Goal: Information Seeking & Learning: Learn about a topic

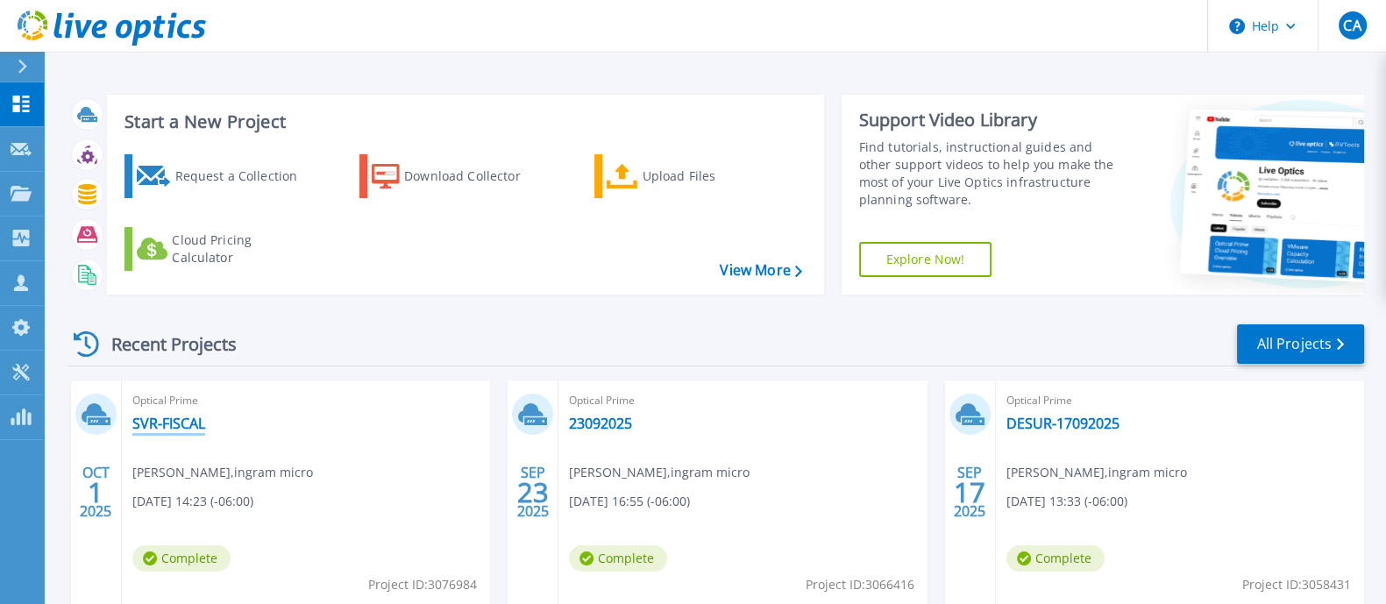
click at [175, 423] on link "SVR-FISCAL" at bounding box center [168, 424] width 73 height 18
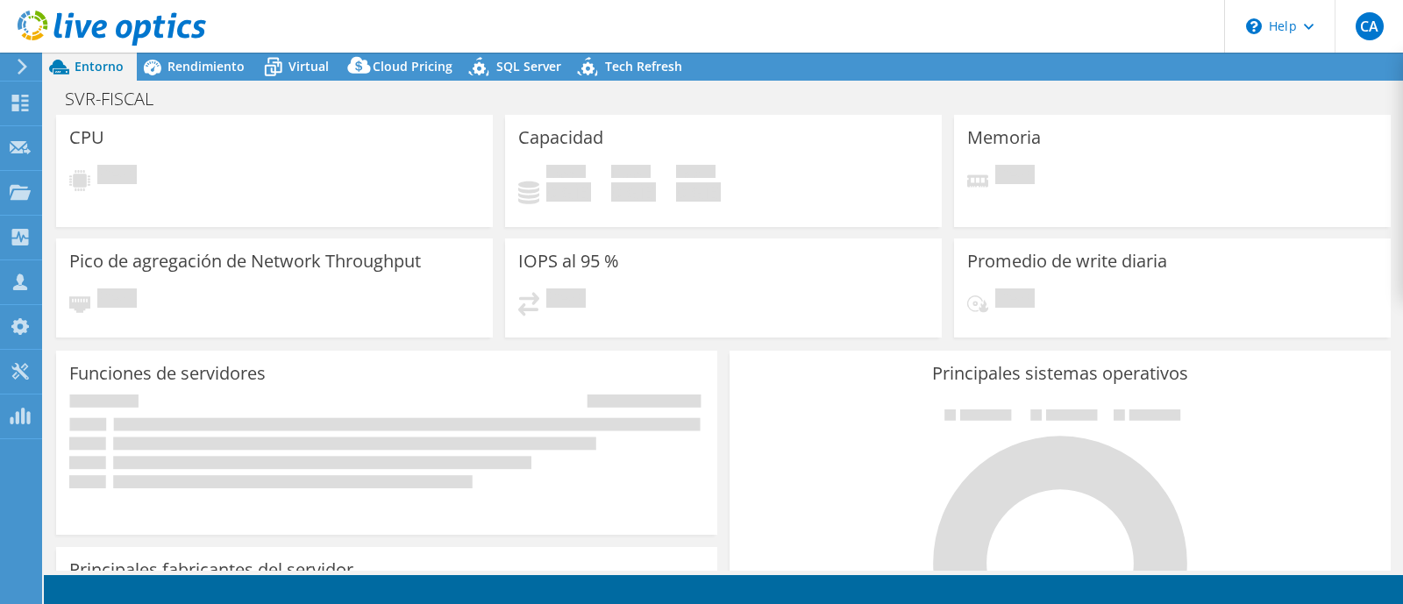
select select "USD"
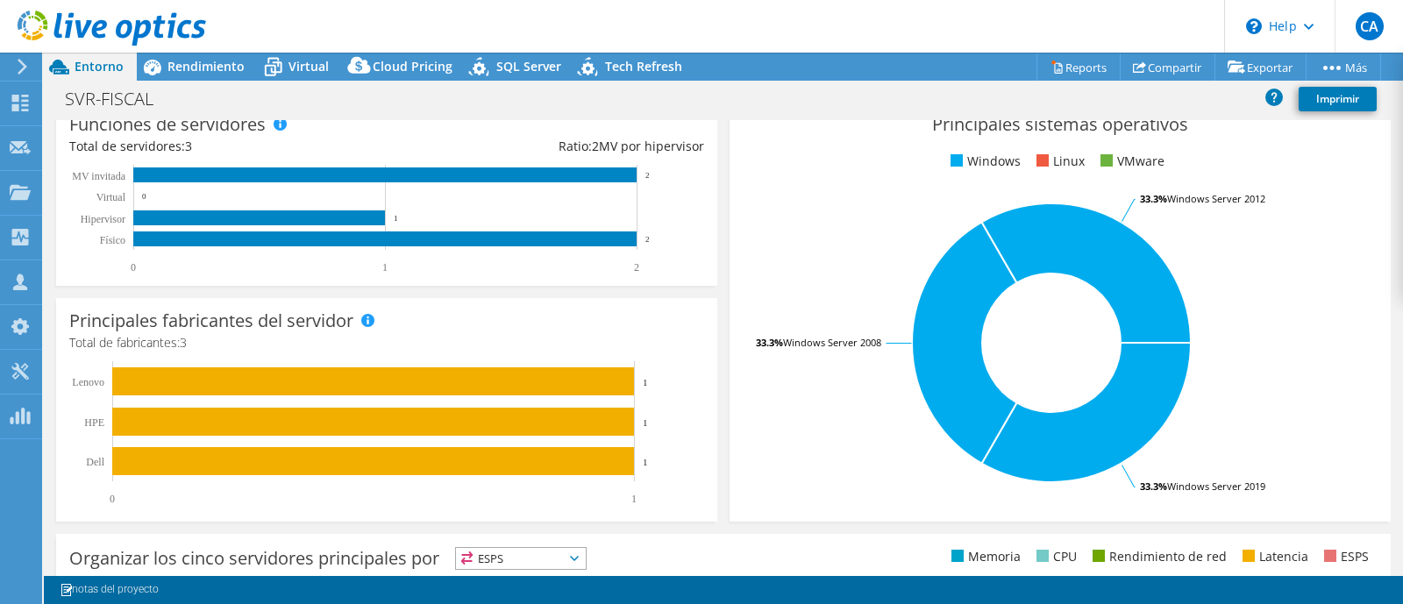
scroll to position [302, 0]
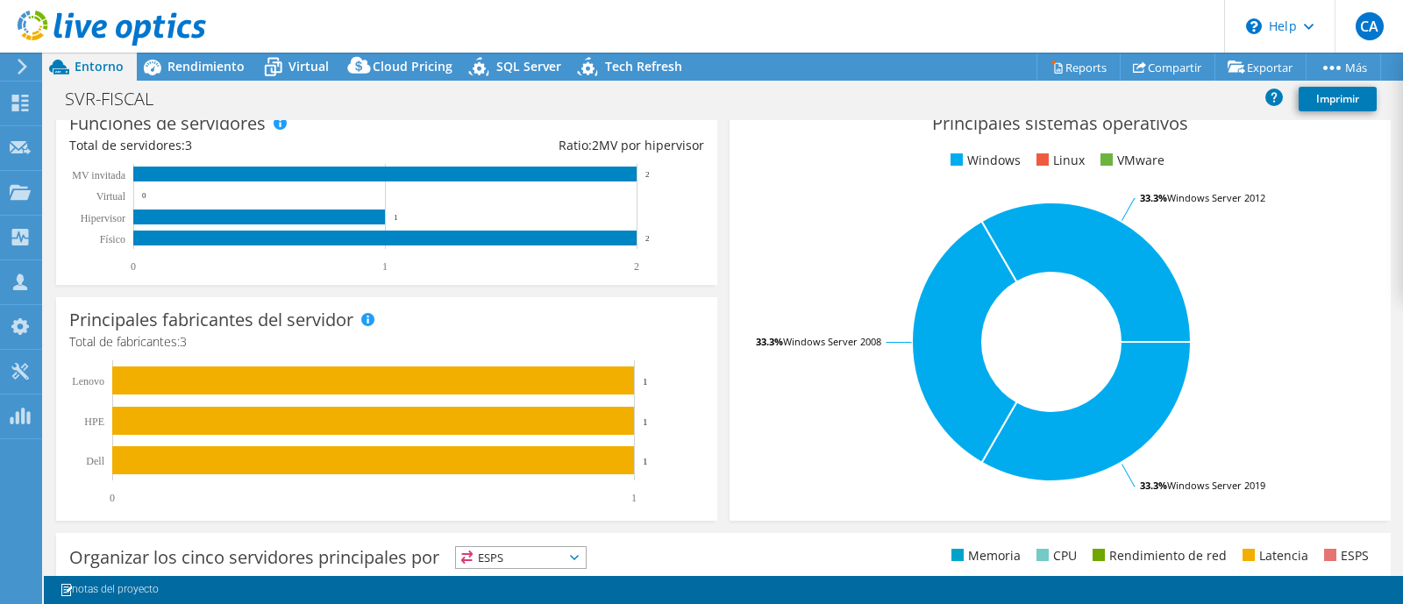
click at [392, 319] on div "Principales fabricantes del servidor Se muestran los fabricantes de los servido…" at bounding box center [386, 409] width 661 height 224
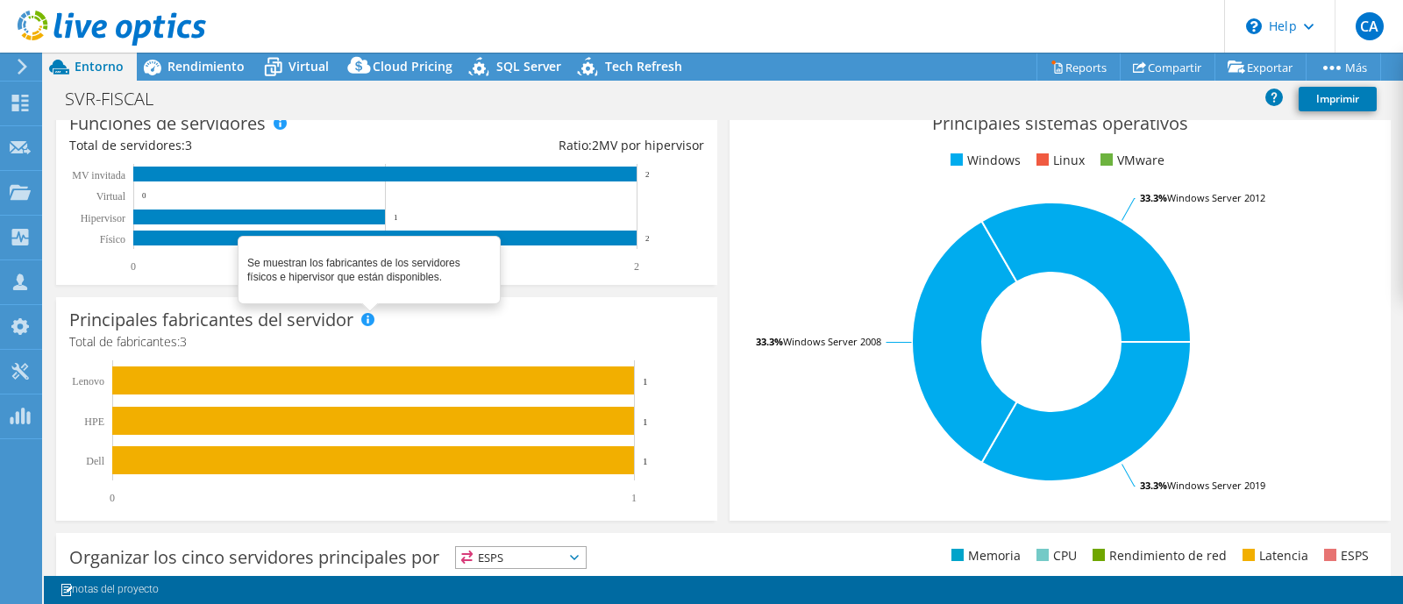
click at [369, 317] on span at bounding box center [367, 319] width 12 height 12
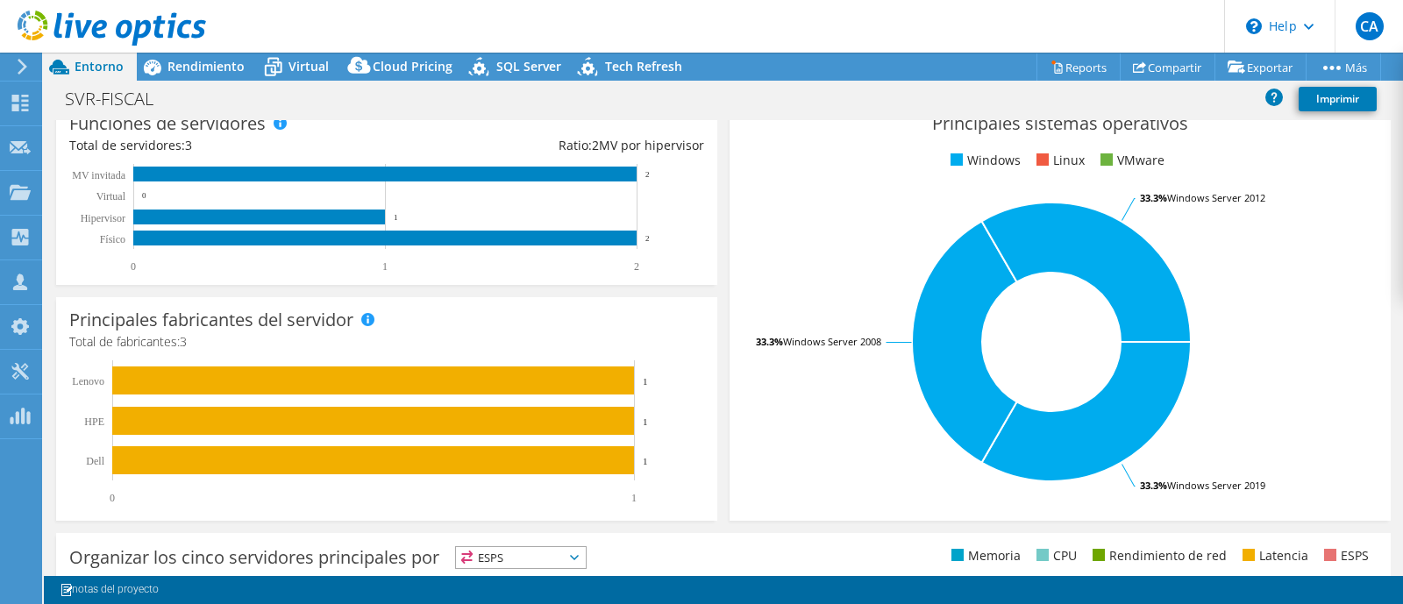
click at [517, 352] on div "Principales fabricantes del servidor Total de fabricantes: 3 0 1 Dell HPE Lenov…" at bounding box center [386, 409] width 661 height 224
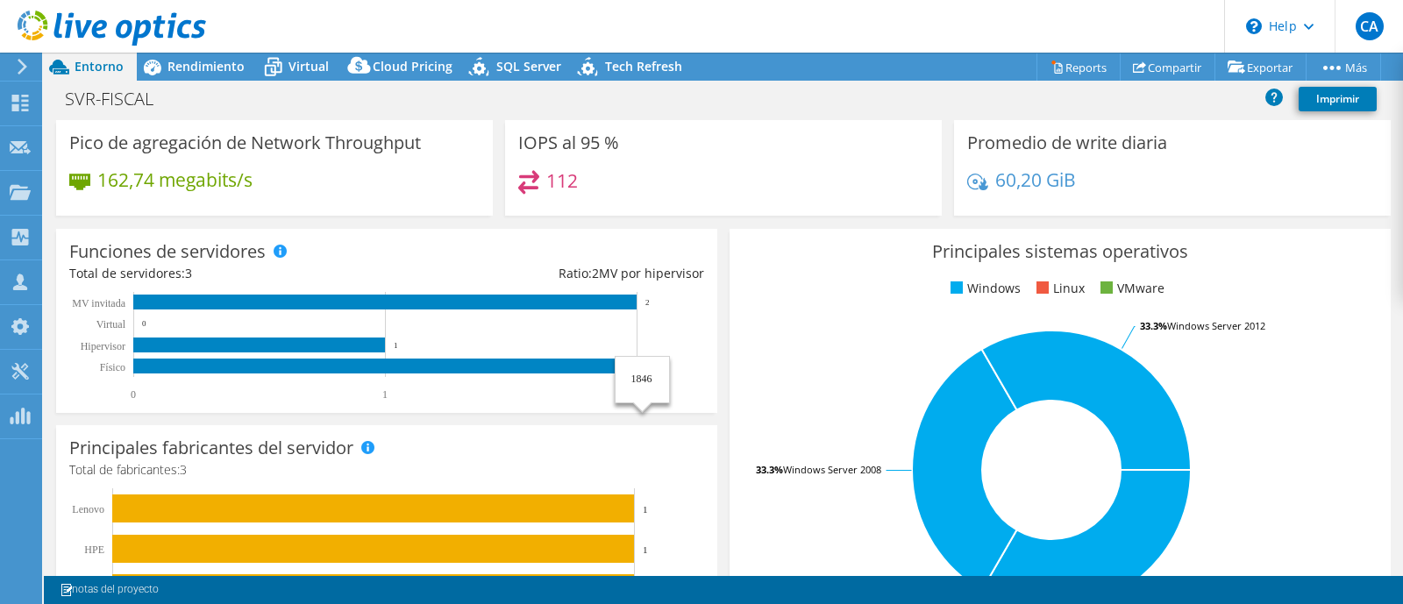
scroll to position [168, 0]
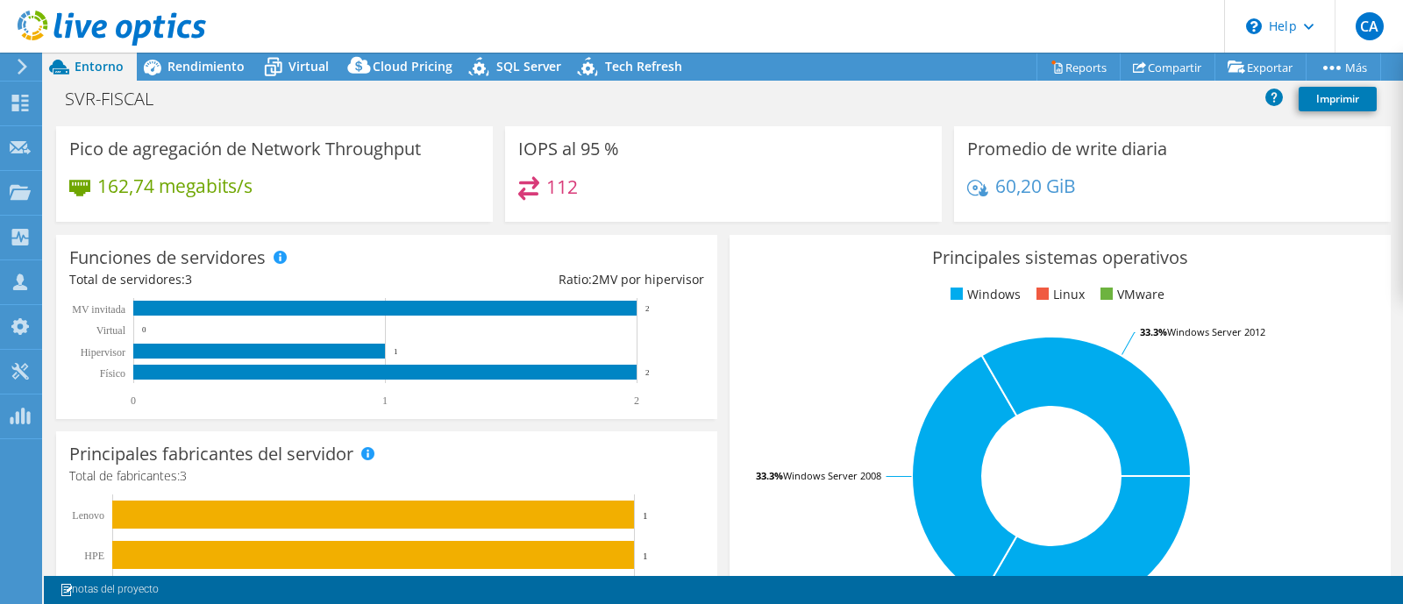
click at [723, 324] on div "Principales sistemas operativos Windows Linux VMware 33.3% Windows Server 2019 …" at bounding box center [1059, 445] width 673 height 432
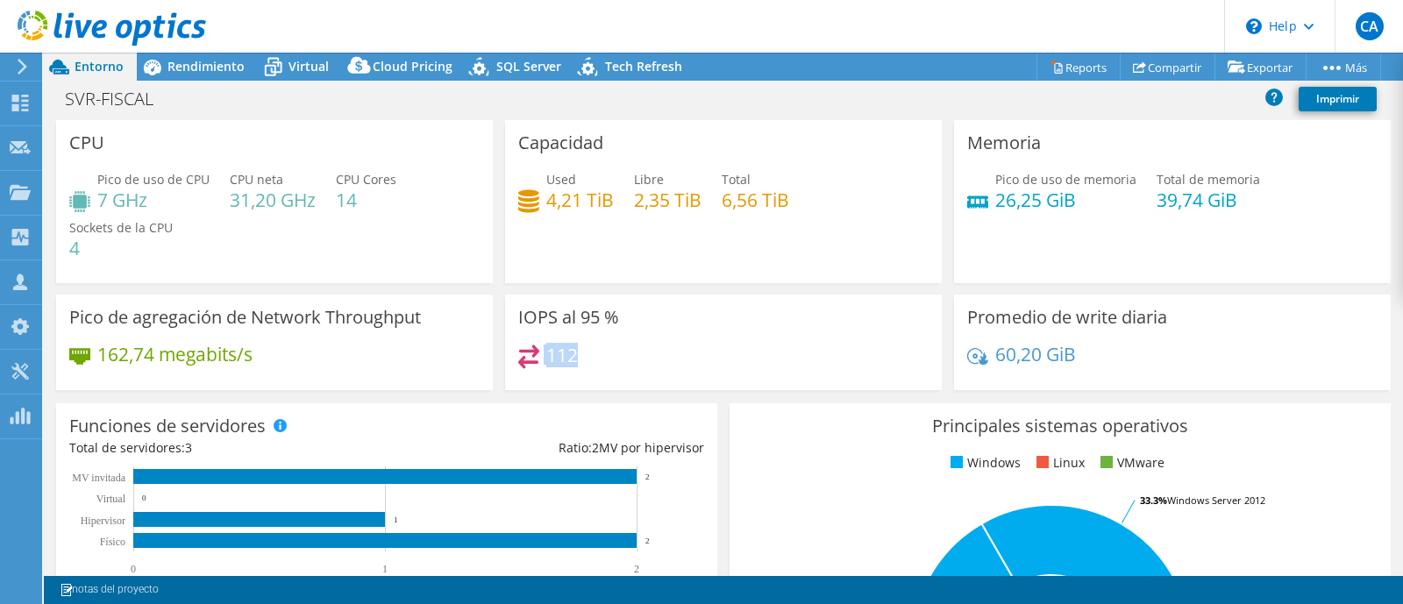
drag, startPoint x: 536, startPoint y: 357, endPoint x: 623, endPoint y: 387, distance: 91.8
click at [623, 387] on div "IOPS al 95 % 112" at bounding box center [723, 343] width 437 height 96
click at [189, 63] on span "Rendimiento" at bounding box center [205, 66] width 77 height 17
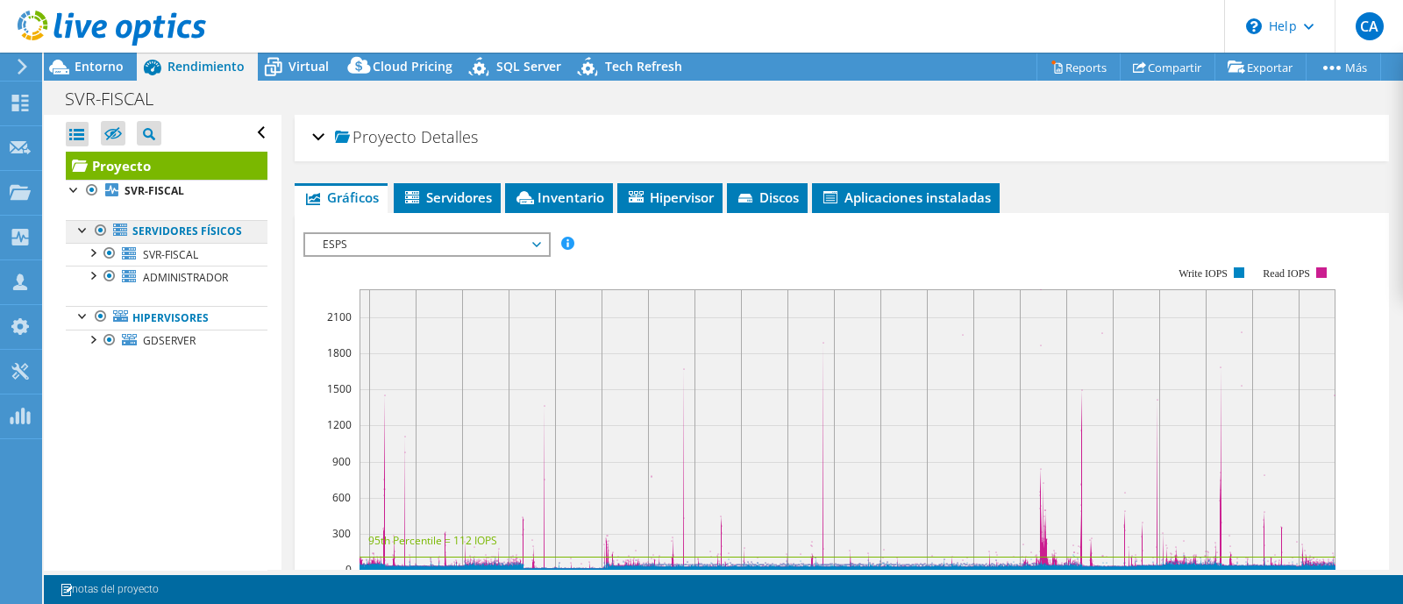
click at [143, 232] on link "Servidores físicos" at bounding box center [167, 231] width 202 height 23
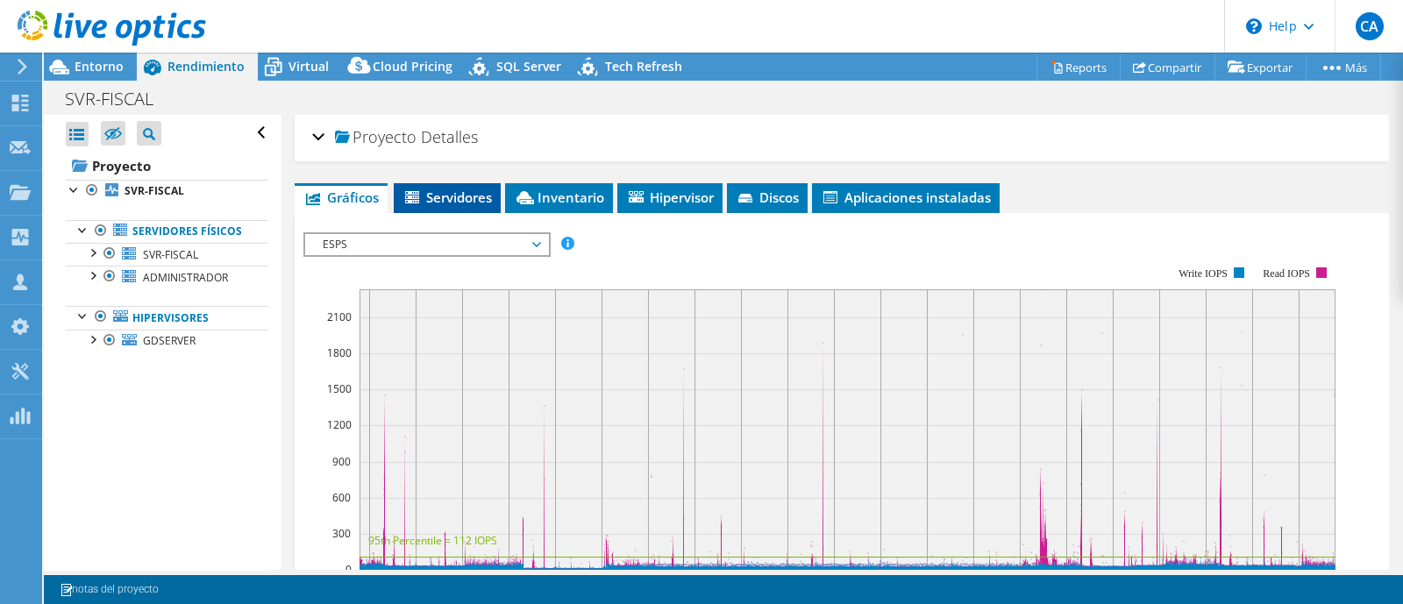
click at [481, 201] on span "Servidores" at bounding box center [446, 198] width 89 height 18
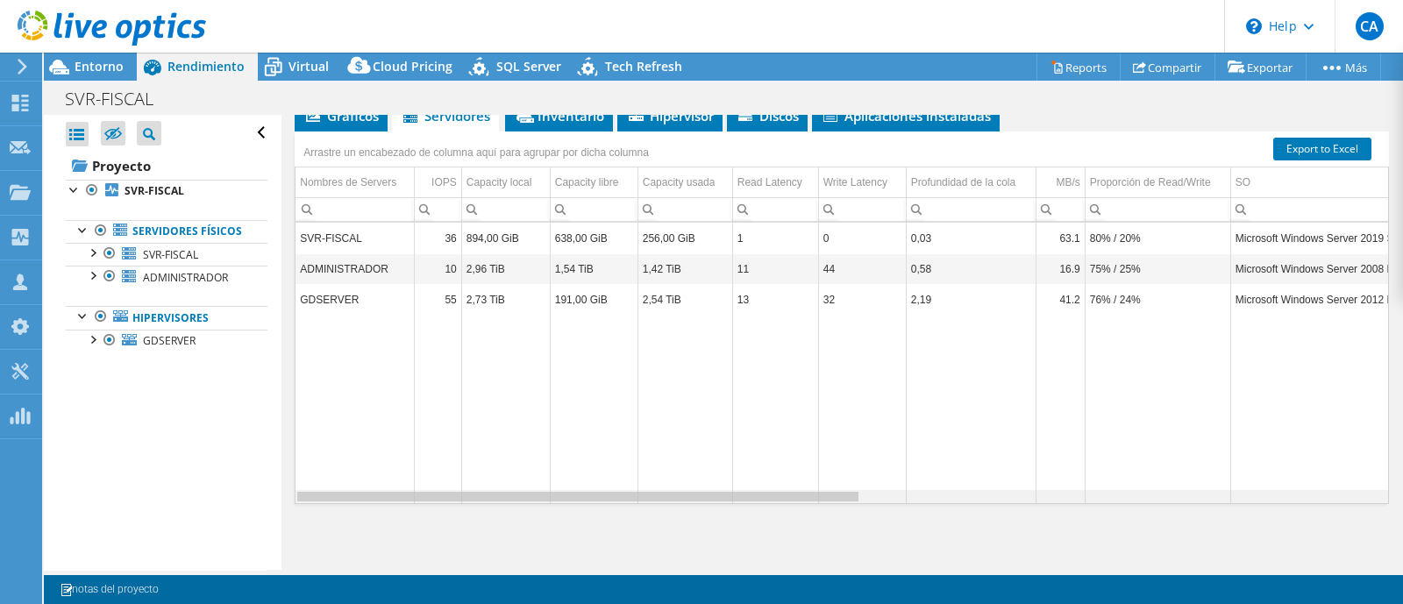
scroll to position [0, 973]
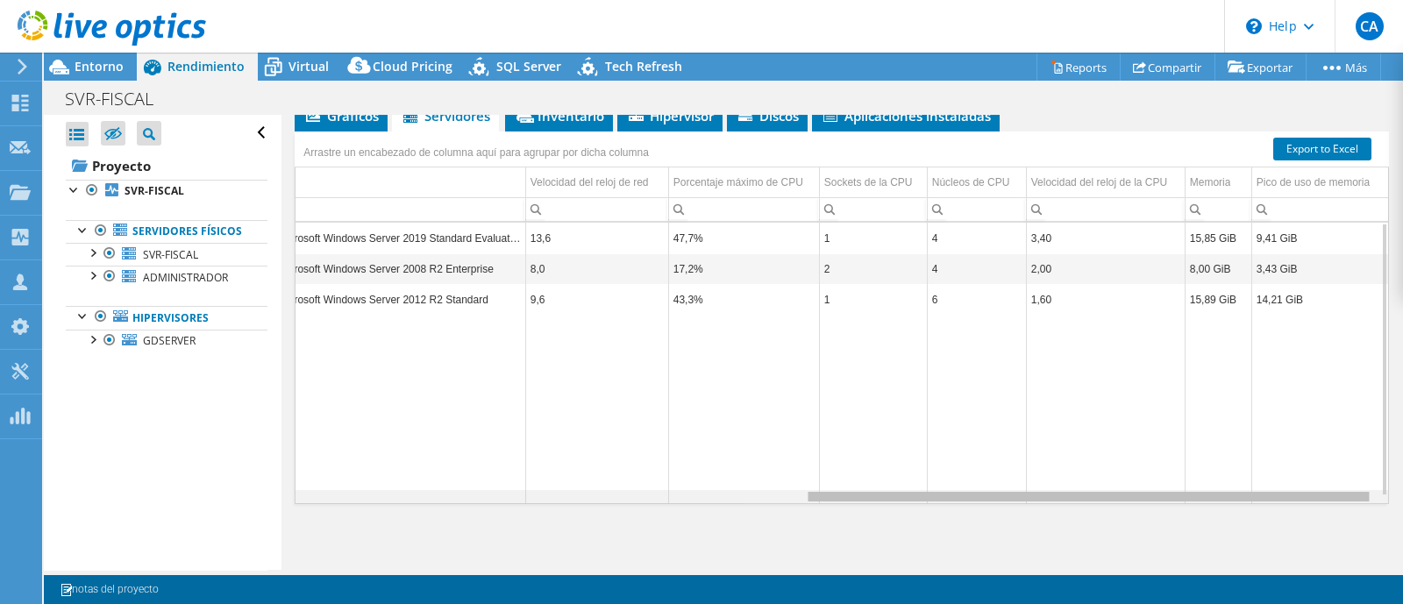
click at [1331, 497] on div "Data grid" at bounding box center [841, 496] width 1092 height 13
click at [1331, 497] on div "Data grid" at bounding box center [1088, 497] width 561 height 10
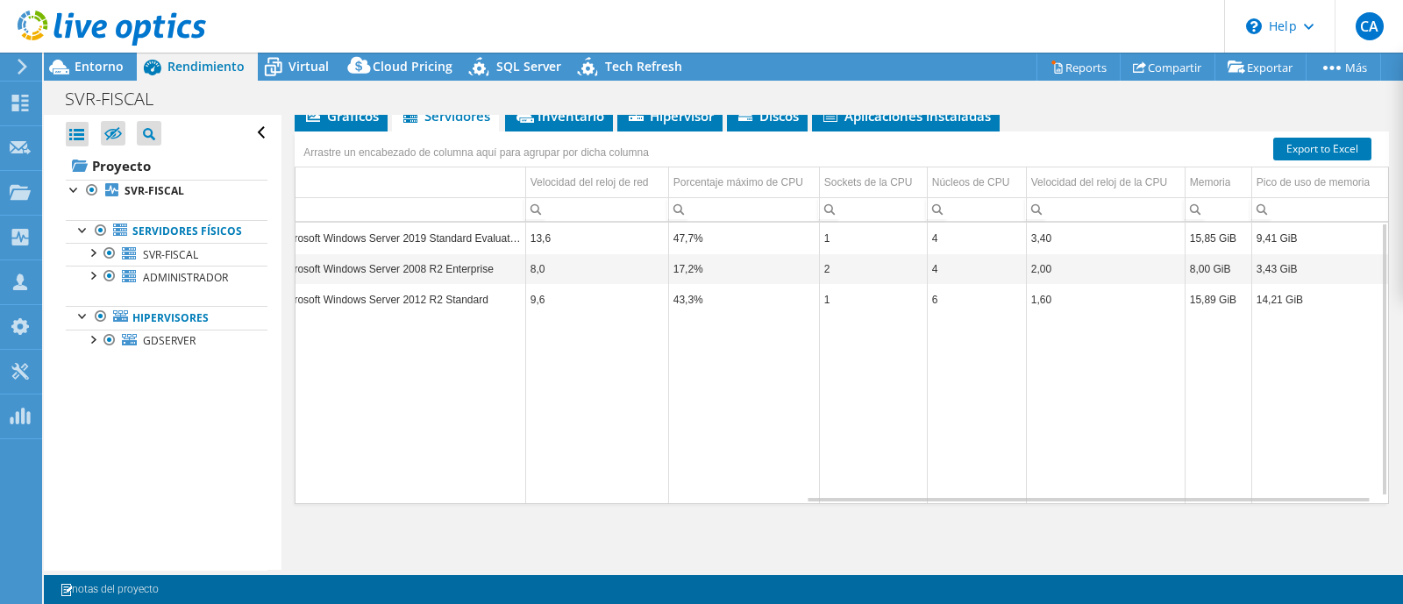
click at [776, 299] on td "43,3%" at bounding box center [743, 299] width 151 height 31
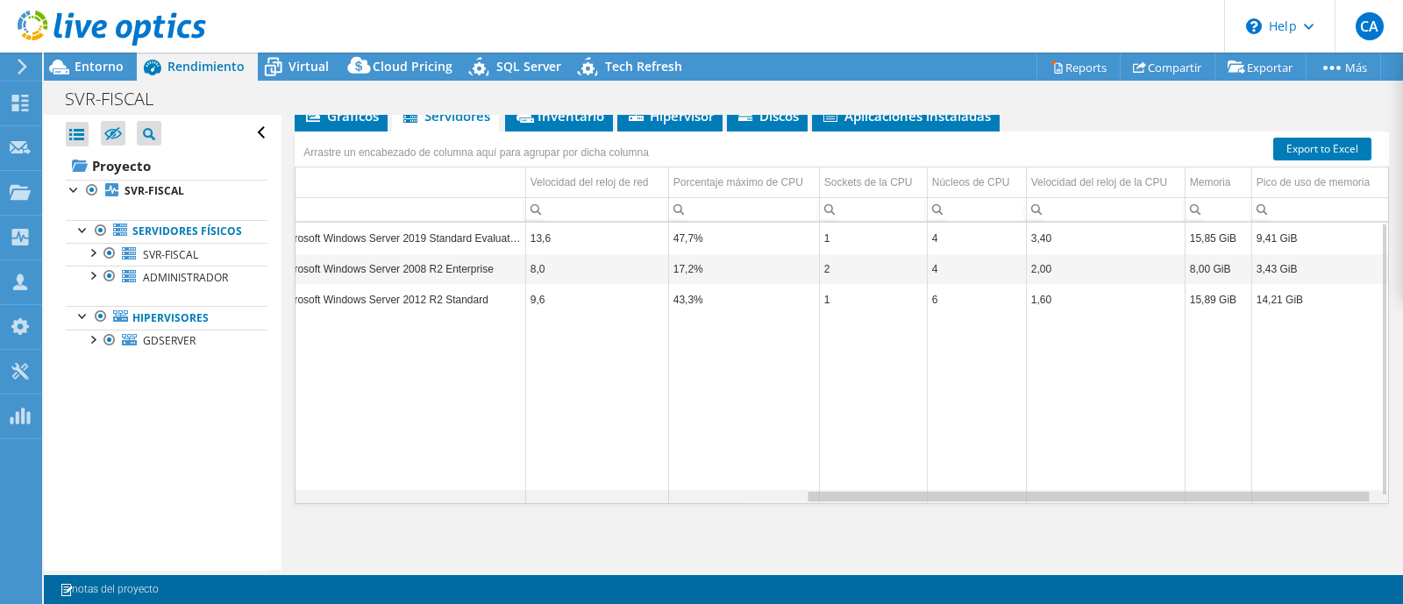
scroll to position [0, 66]
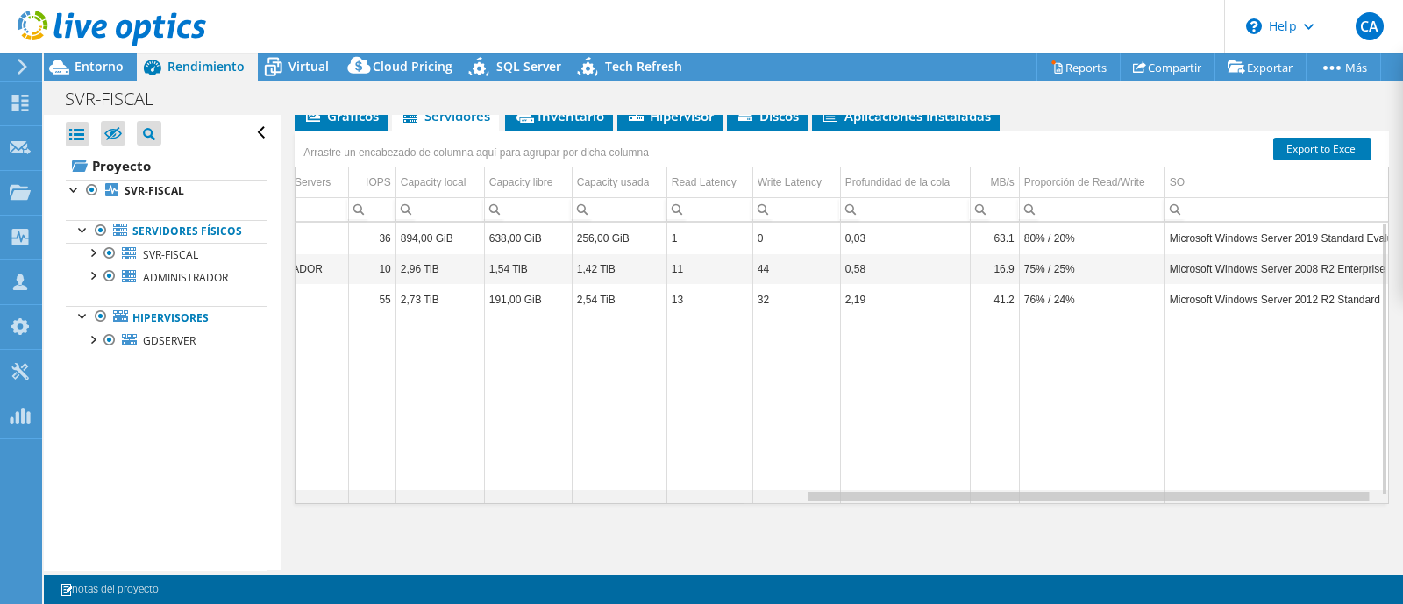
click at [403, 490] on div "Data grid" at bounding box center [841, 496] width 1092 height 13
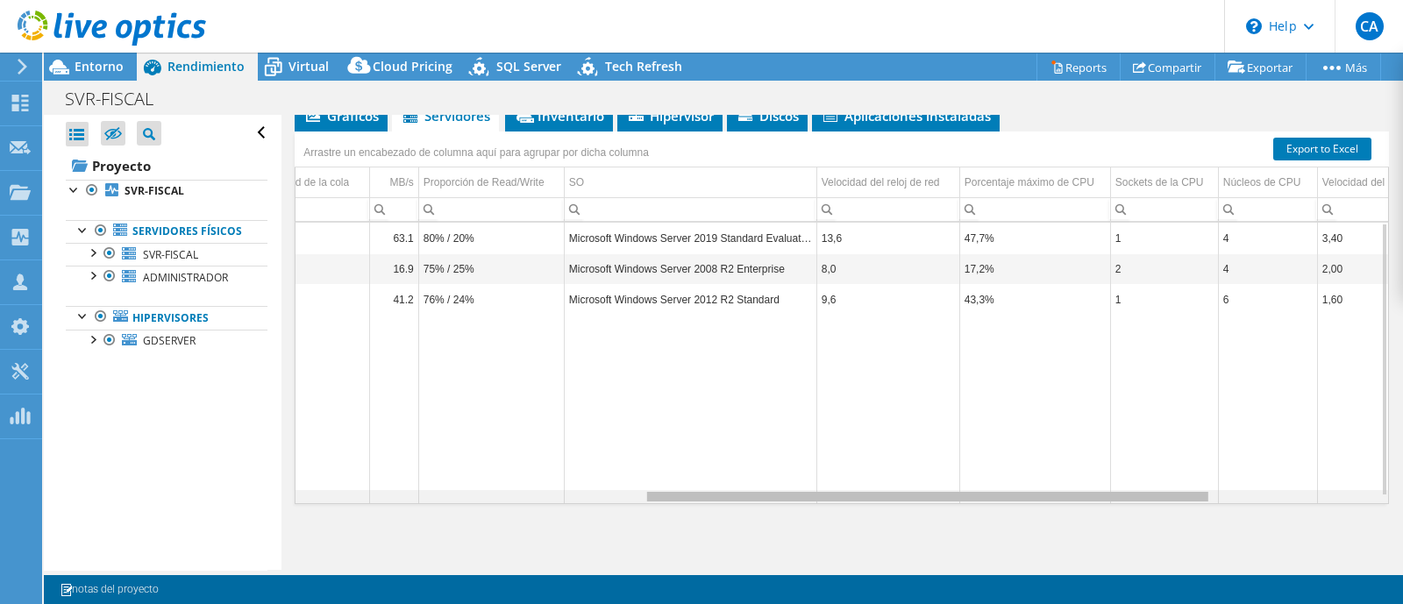
scroll to position [0, 0]
drag, startPoint x: 403, startPoint y: 490, endPoint x: 696, endPoint y: -131, distance: 686.4
click at [696, 0] on html "CA Miembro del equipo Carlos Almazan Carlos.AlmazanRodriguez@ingrammicro.com in…" at bounding box center [701, 302] width 1403 height 604
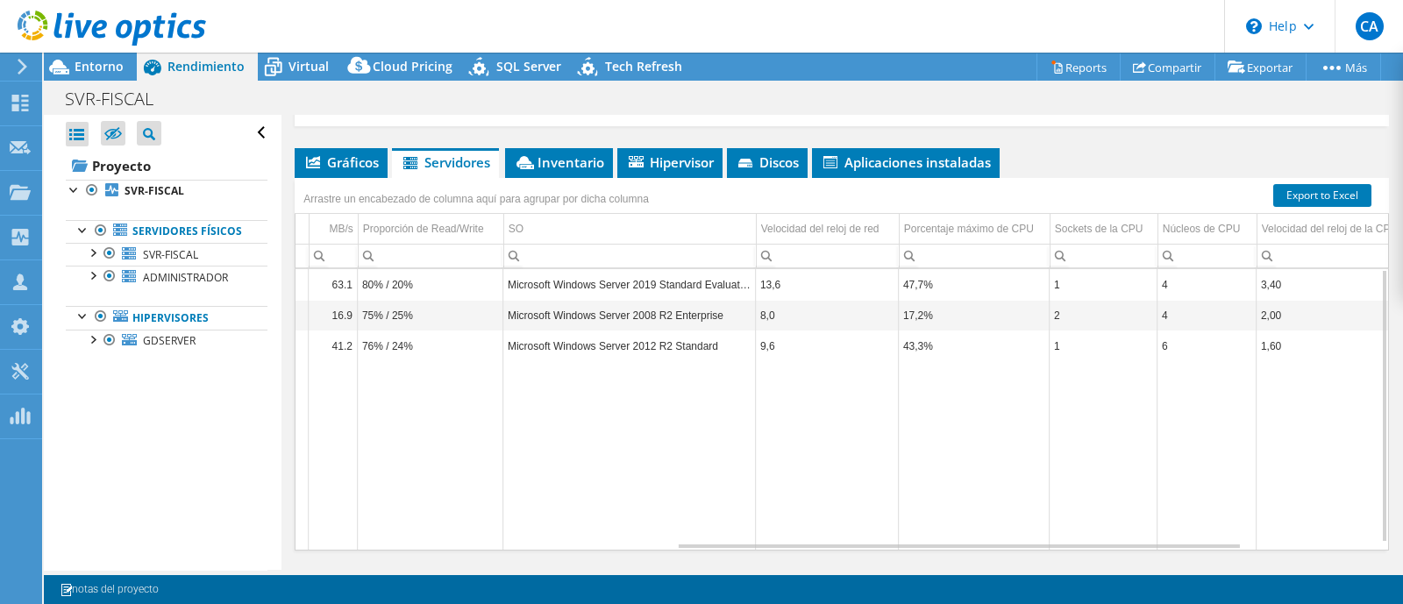
scroll to position [0, 731]
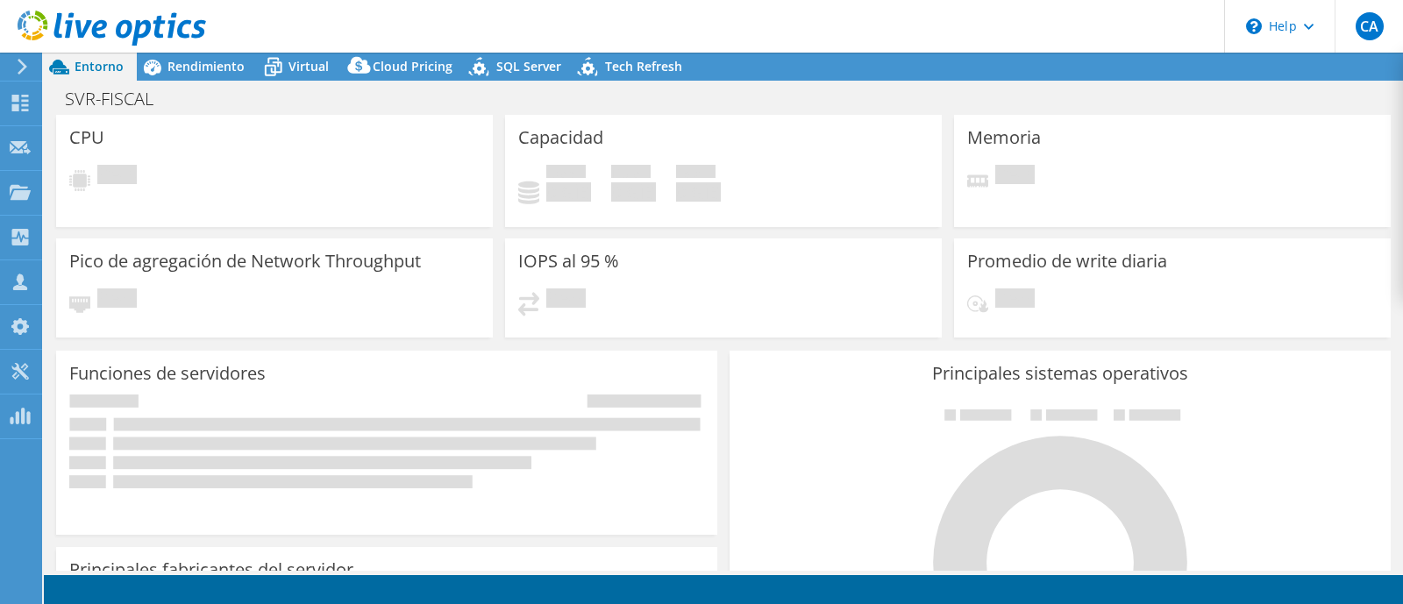
select select "USD"
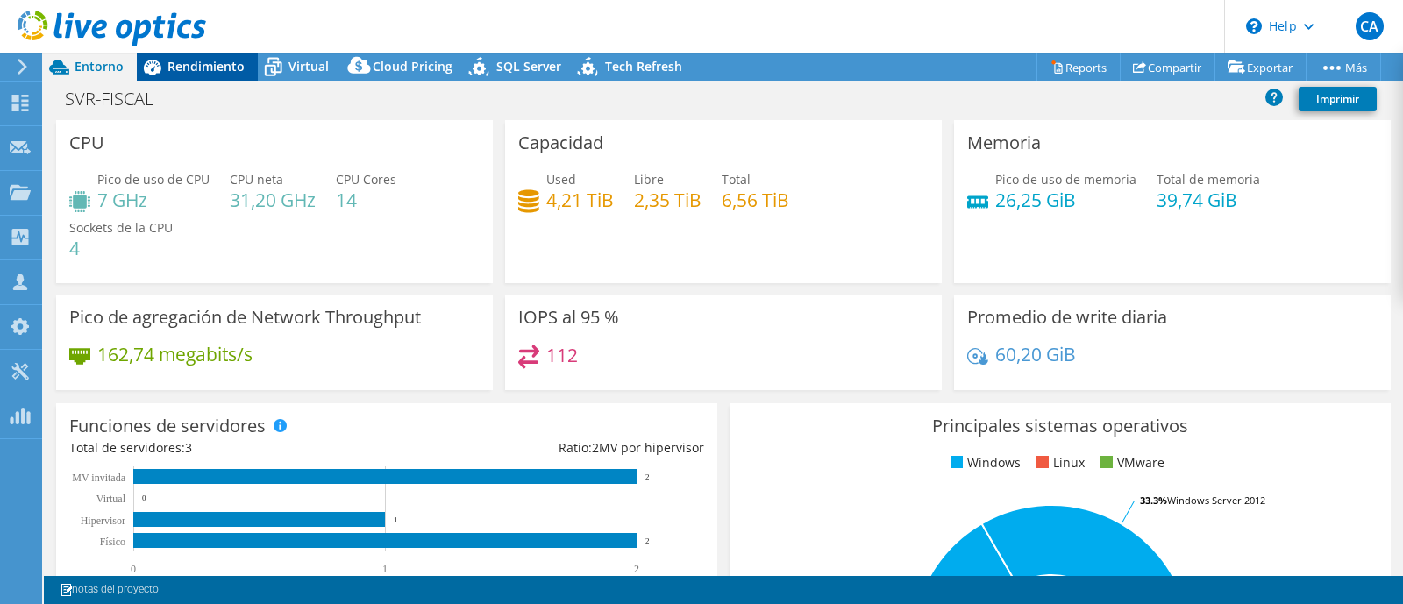
click at [203, 59] on span "Rendimiento" at bounding box center [205, 66] width 77 height 17
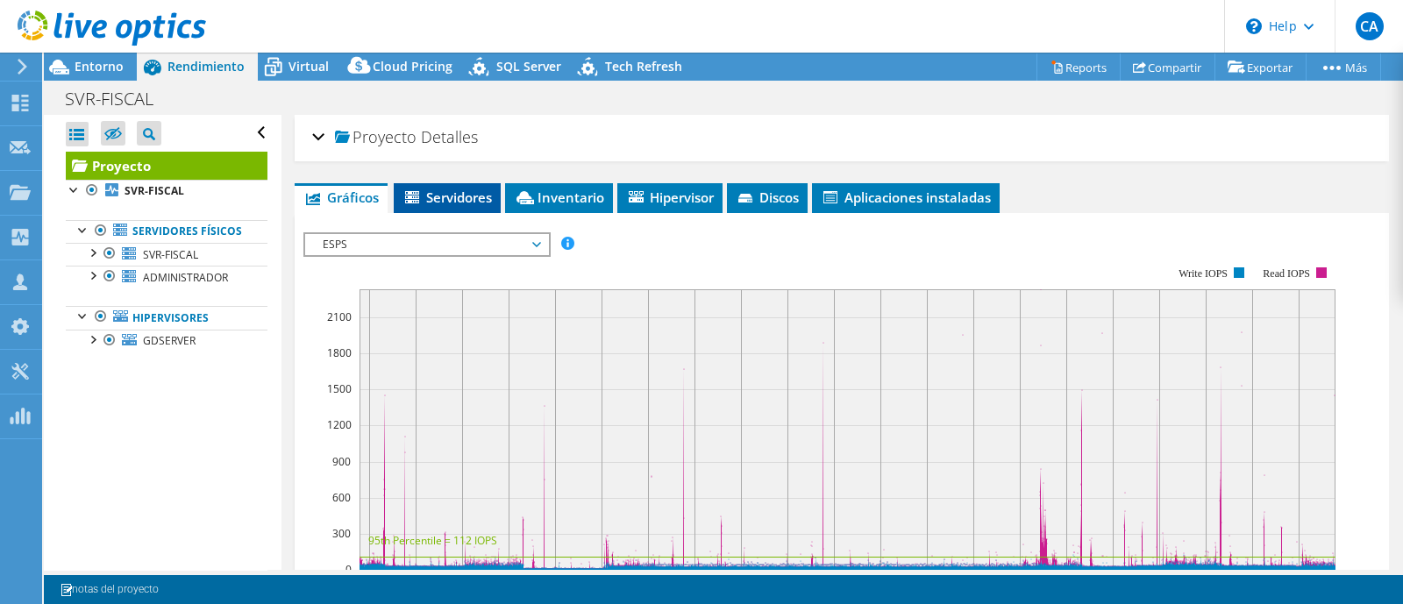
click at [430, 203] on span "Servidores" at bounding box center [446, 198] width 89 height 18
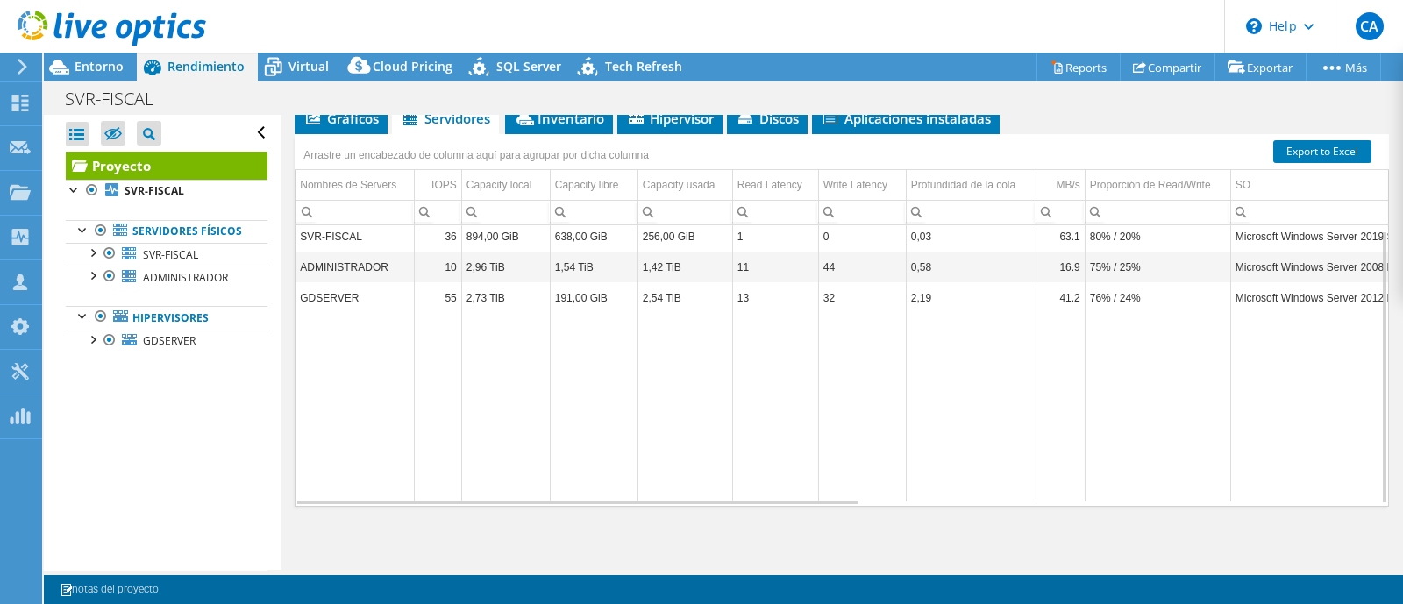
scroll to position [4, 0]
click at [374, 297] on td "GDSERVER" at bounding box center [354, 300] width 118 height 31
click at [1210, 497] on td "Data grid" at bounding box center [1158, 410] width 146 height 189
click at [1210, 497] on td "Data grid" at bounding box center [1158, 409] width 146 height 189
